Goal: Check status: Check status

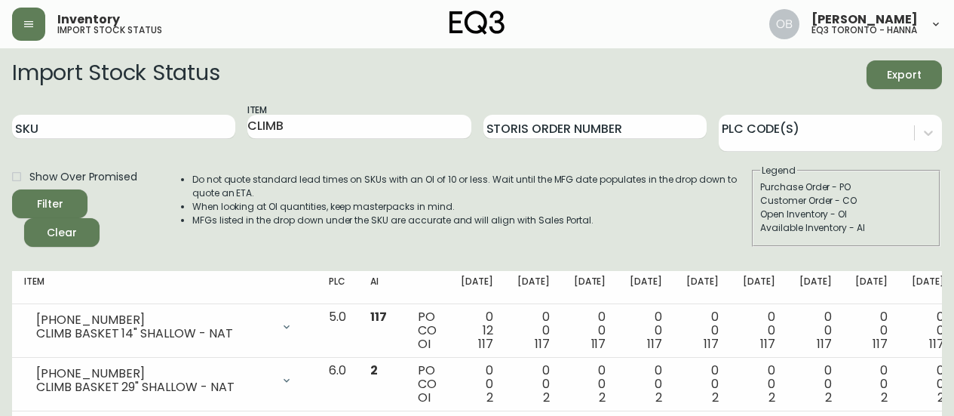
click at [121, 131] on input "SKU" at bounding box center [123, 127] width 223 height 24
paste input "3020-423-32-A"
type input "3020-423-32-A"
click at [12, 189] on button "Filter" at bounding box center [49, 203] width 75 height 29
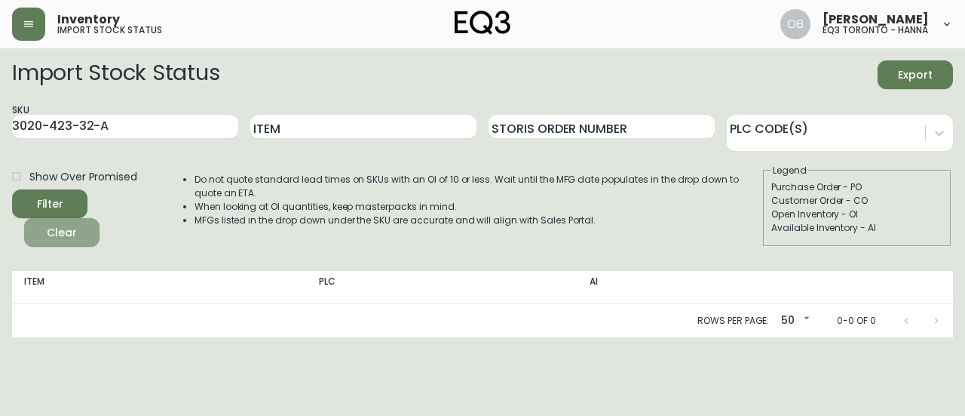
click at [74, 232] on span "Clear" at bounding box center [61, 232] width 51 height 19
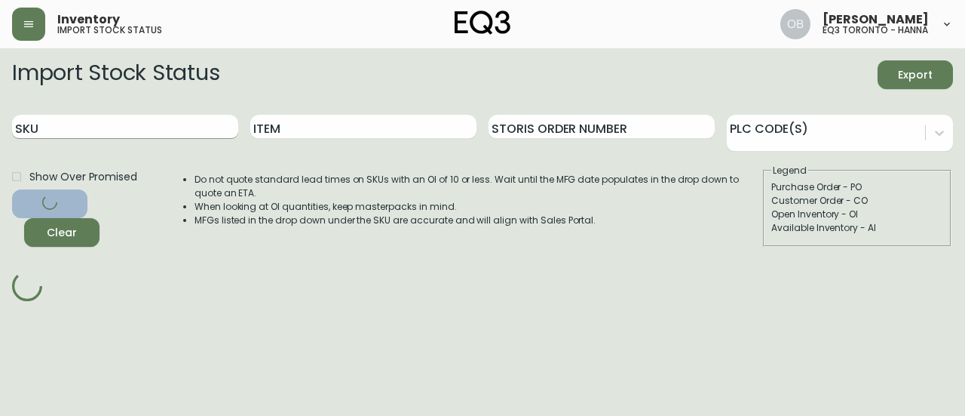
click at [125, 123] on input "SKU" at bounding box center [125, 127] width 226 height 24
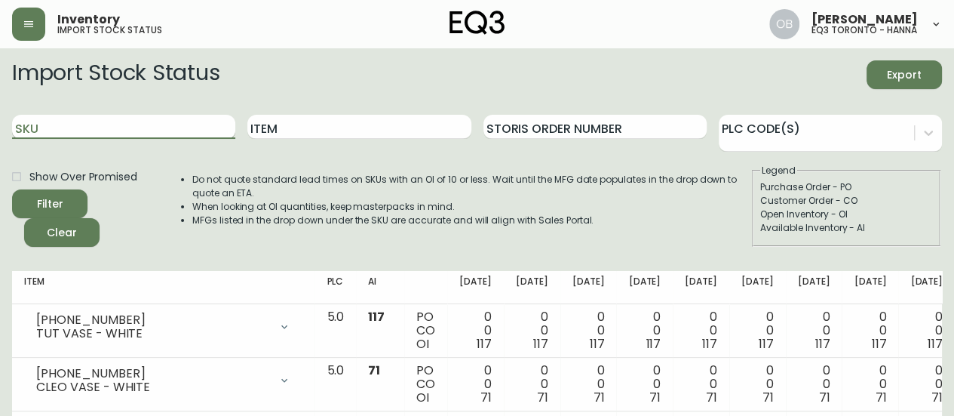
paste input "3020-423-32-A"
type input "3020-423-32-A"
click at [12, 189] on button "Filter" at bounding box center [49, 203] width 75 height 29
